Goal: Information Seeking & Learning: Learn about a topic

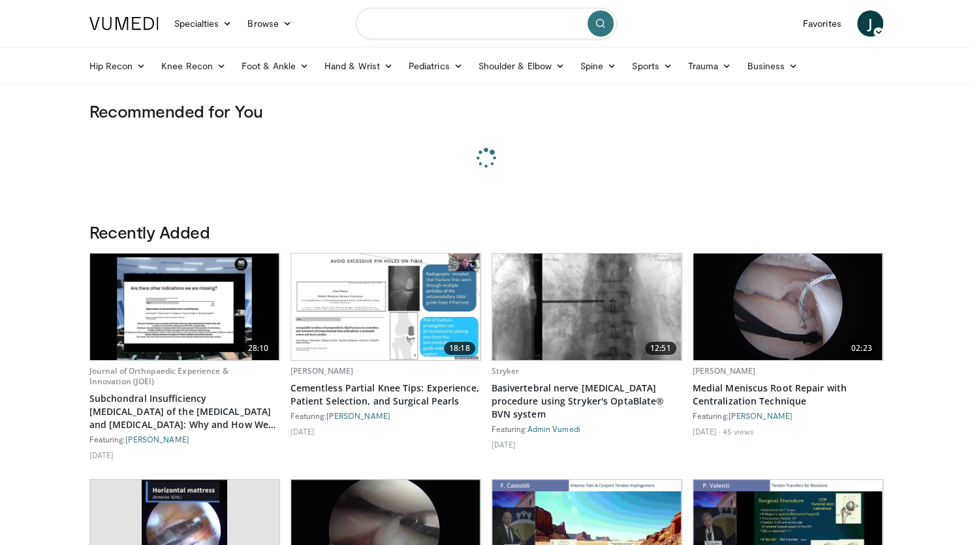
click at [414, 19] on input "Search topics, interventions" at bounding box center [486, 23] width 261 height 31
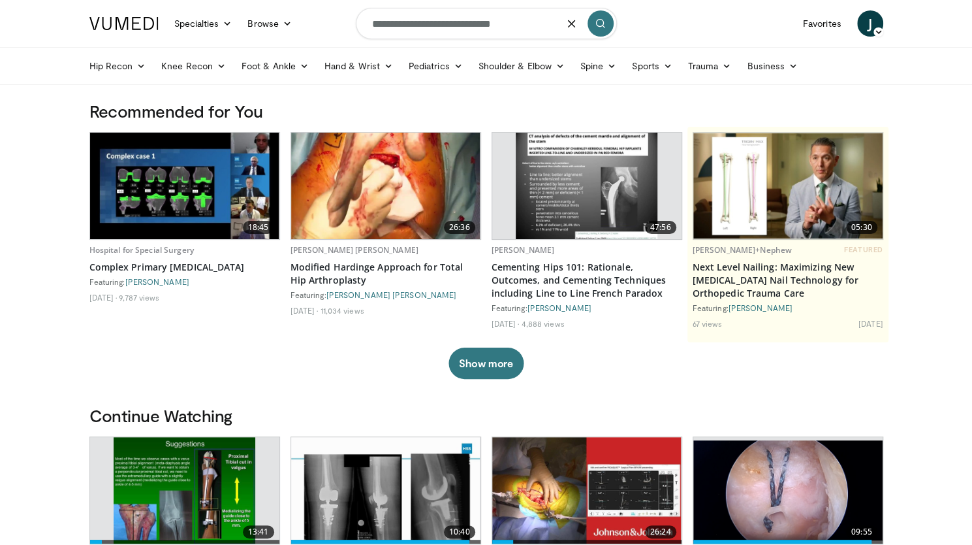
type input "**********"
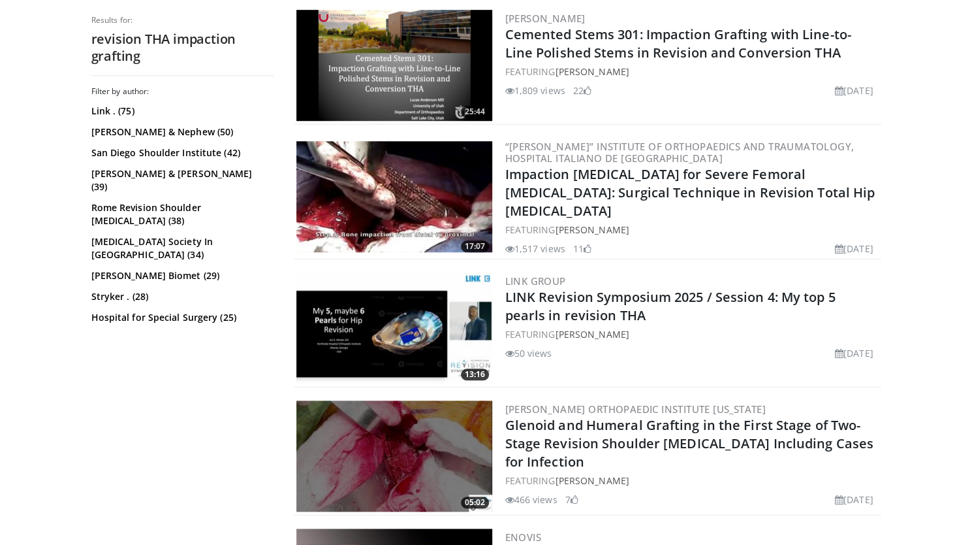
scroll to position [522, 0]
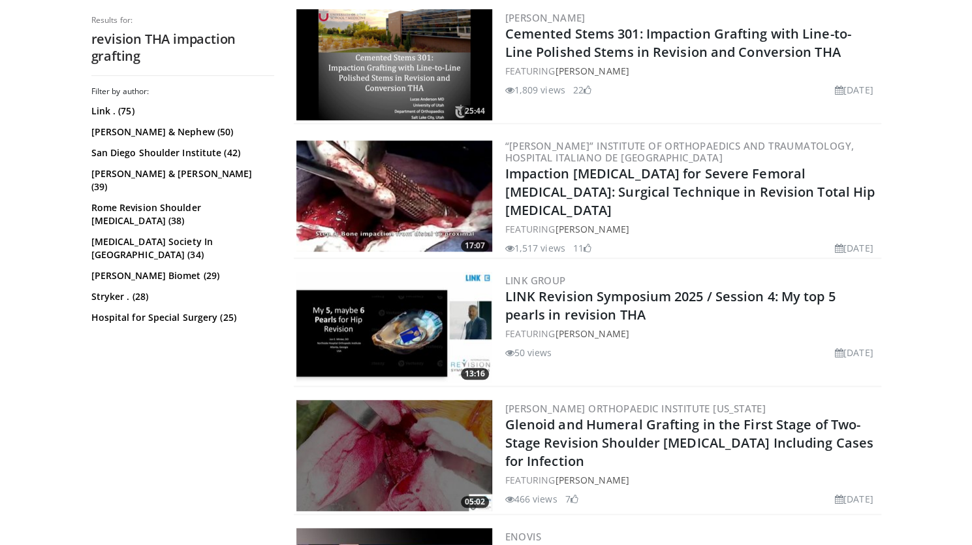
click at [413, 225] on img at bounding box center [395, 195] width 196 height 111
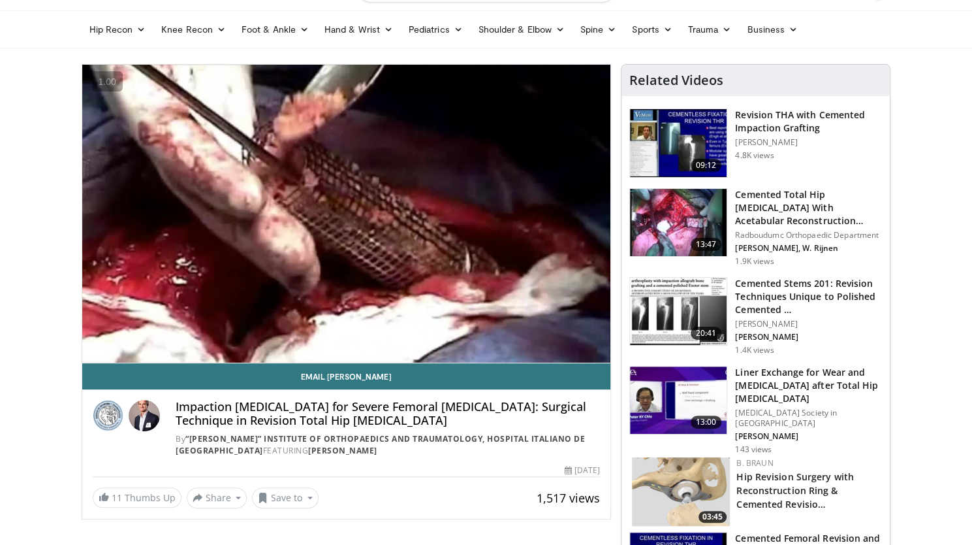
scroll to position [65, 0]
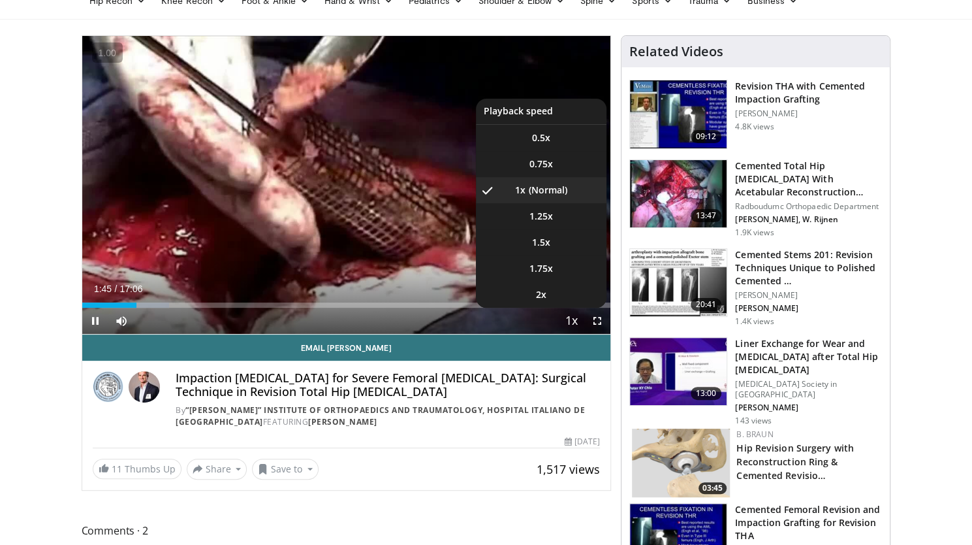
click at [568, 322] on span "Video Player" at bounding box center [571, 321] width 18 height 26
click at [571, 322] on span "Video Player" at bounding box center [571, 321] width 18 height 26
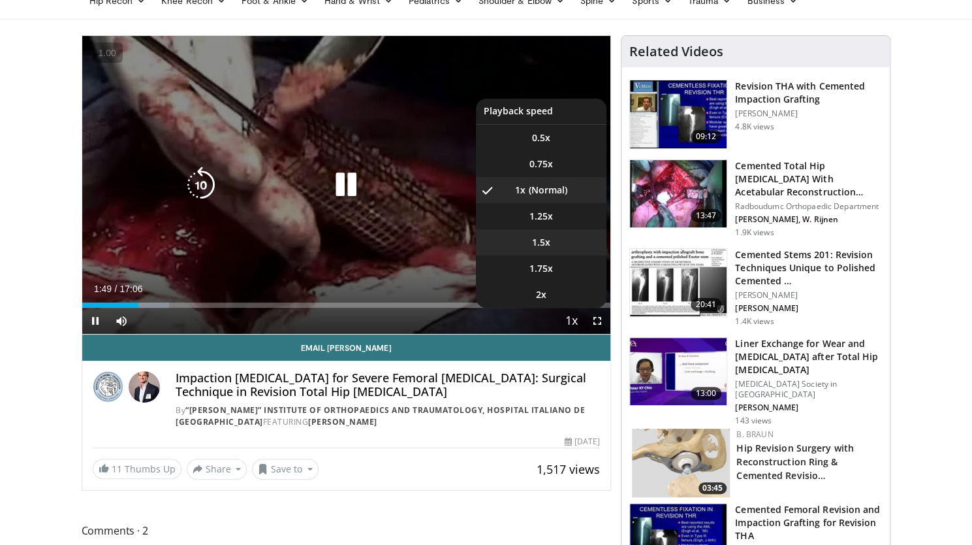
click at [552, 238] on li "1.5x" at bounding box center [541, 242] width 131 height 26
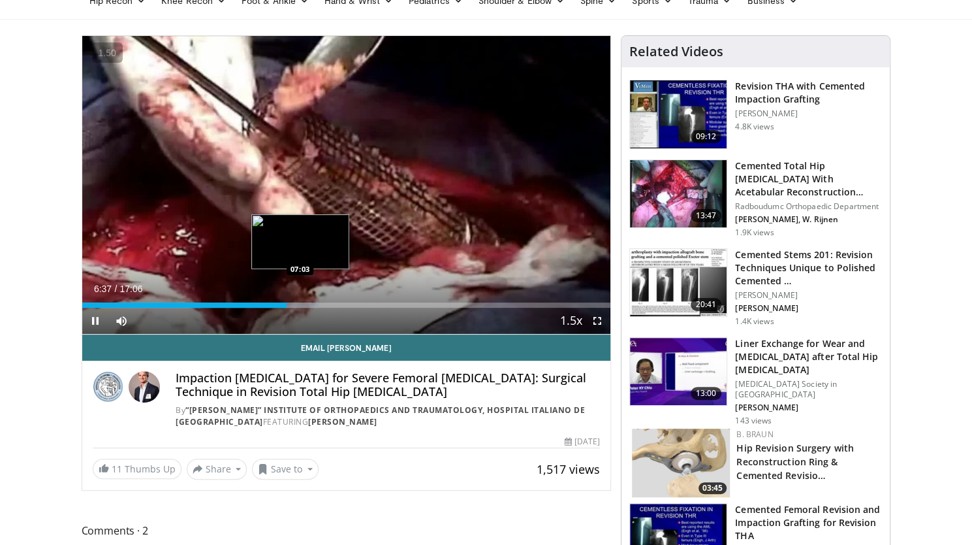
click at [299, 298] on div "Loaded : 44.76% 06:37 07:03" at bounding box center [346, 301] width 529 height 12
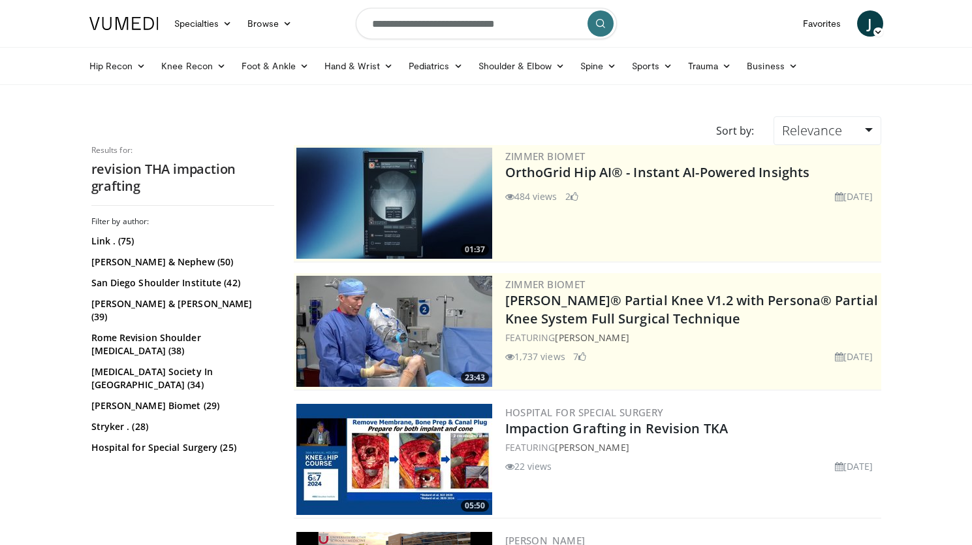
scroll to position [522, 0]
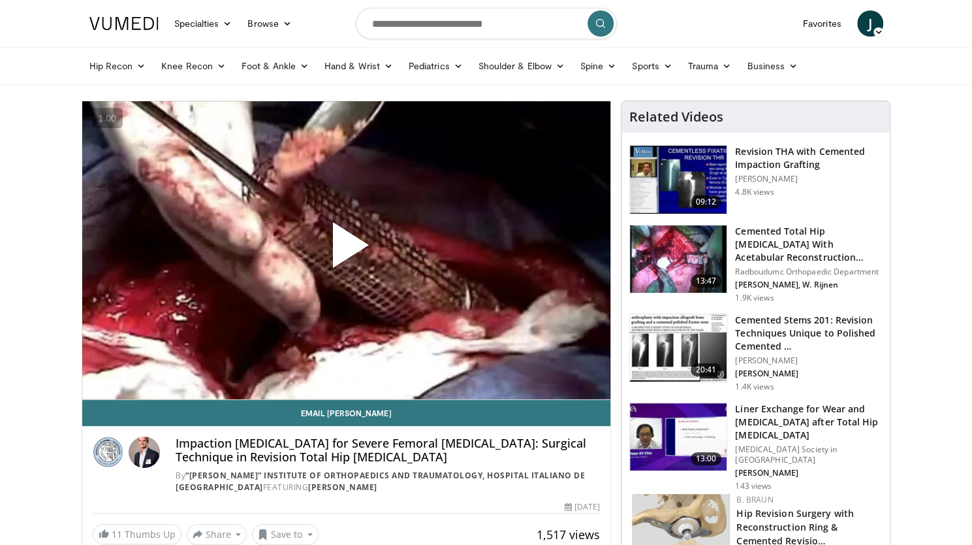
click at [678, 181] on img at bounding box center [678, 180] width 97 height 68
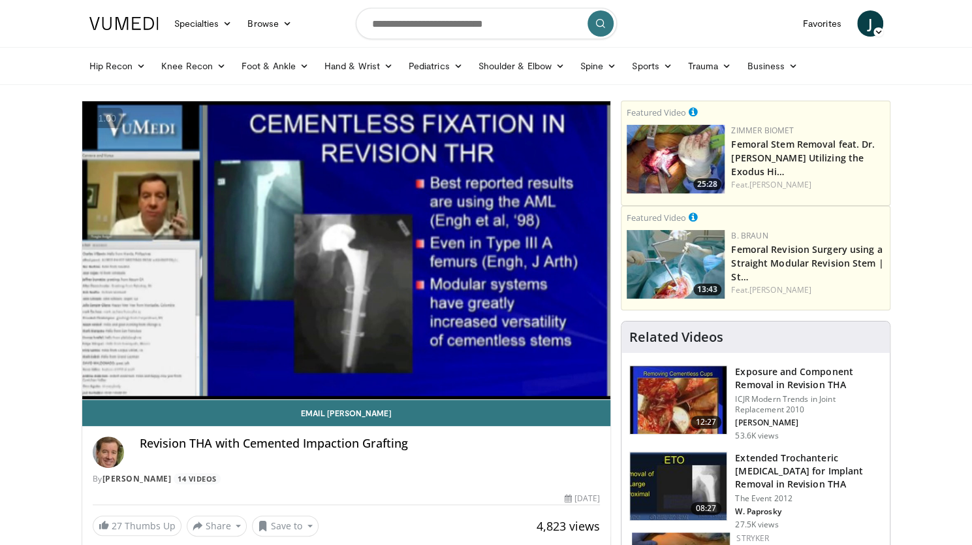
click at [290, 363] on video-js "**********" at bounding box center [346, 250] width 529 height 298
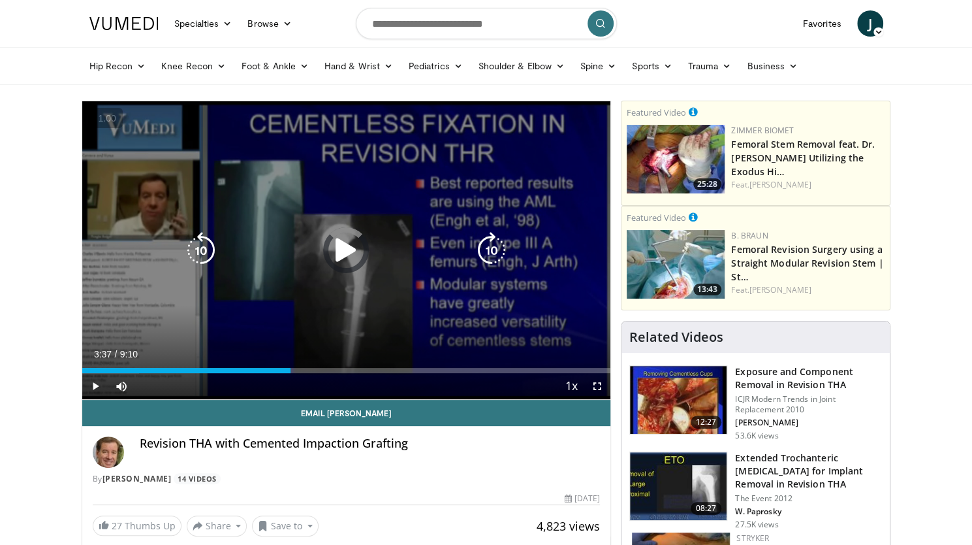
click at [291, 368] on div "Loaded : 10.86% 3:37 3:37" at bounding box center [346, 370] width 529 height 5
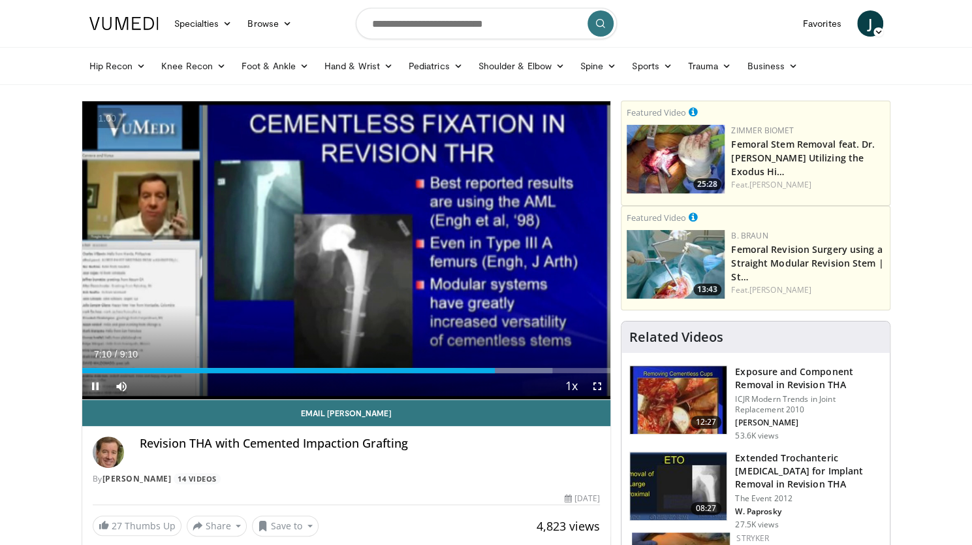
click at [99, 388] on span "Video Player" at bounding box center [95, 386] width 26 height 26
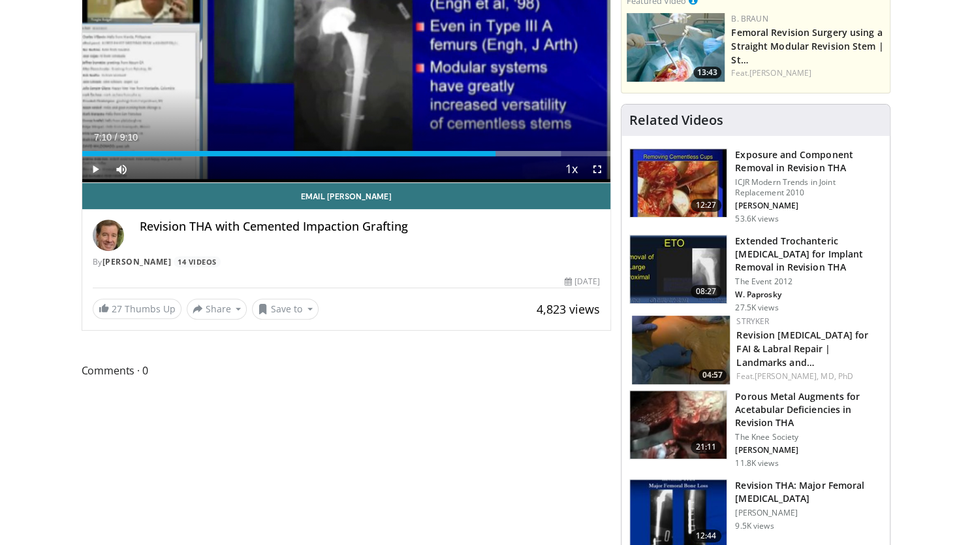
scroll to position [196, 0]
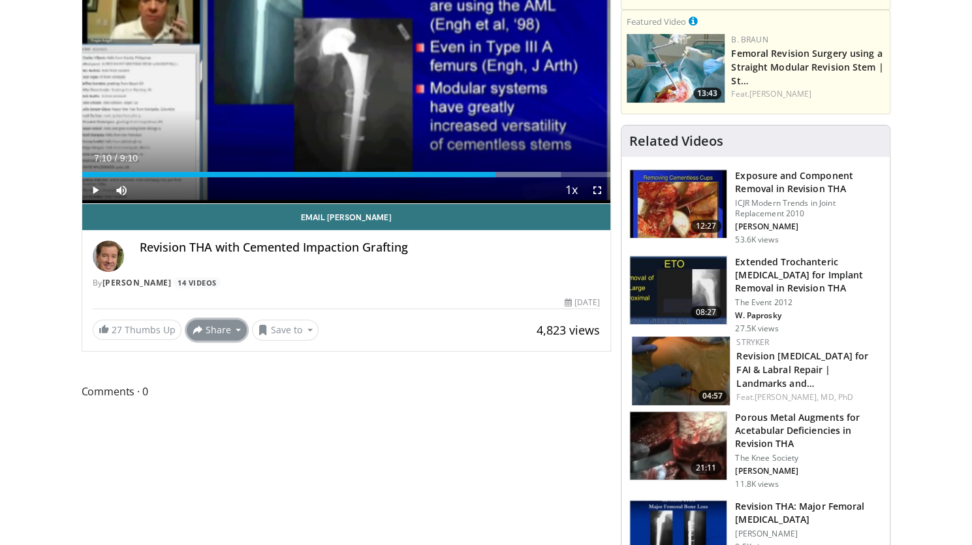
click at [210, 329] on button "Share" at bounding box center [217, 329] width 61 height 21
click at [236, 330] on button "Share" at bounding box center [217, 329] width 61 height 21
